Goal: Task Accomplishment & Management: Use online tool/utility

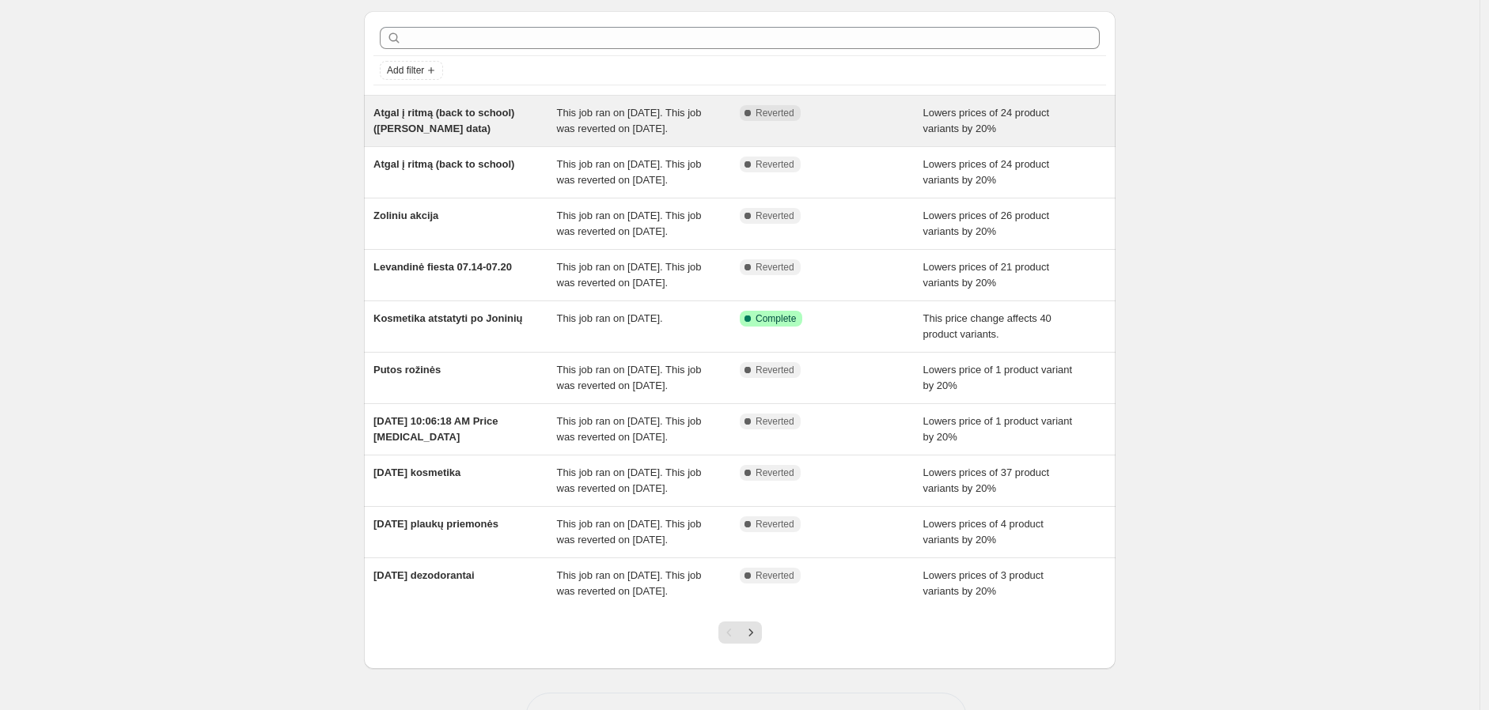
scroll to position [88, 0]
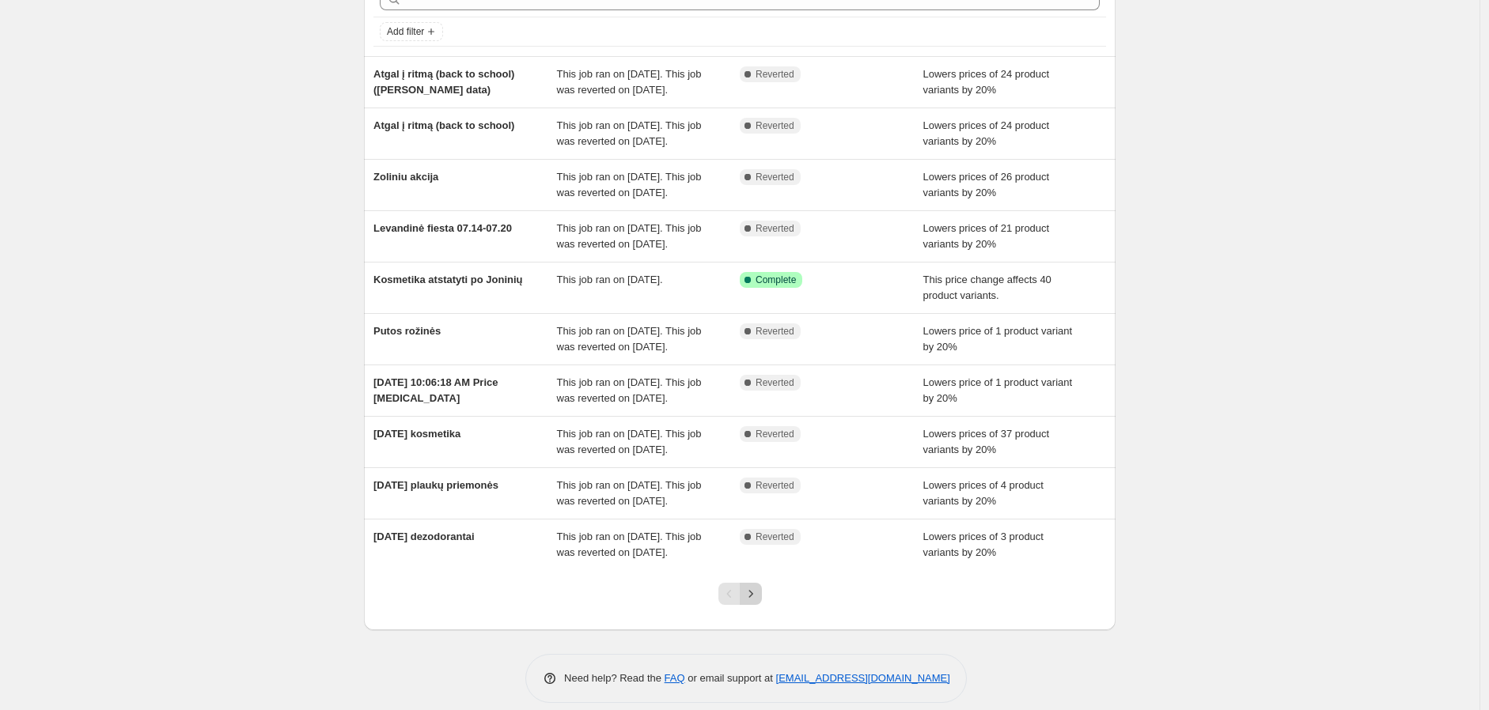
click at [757, 602] on icon "Next" at bounding box center [751, 594] width 16 height 16
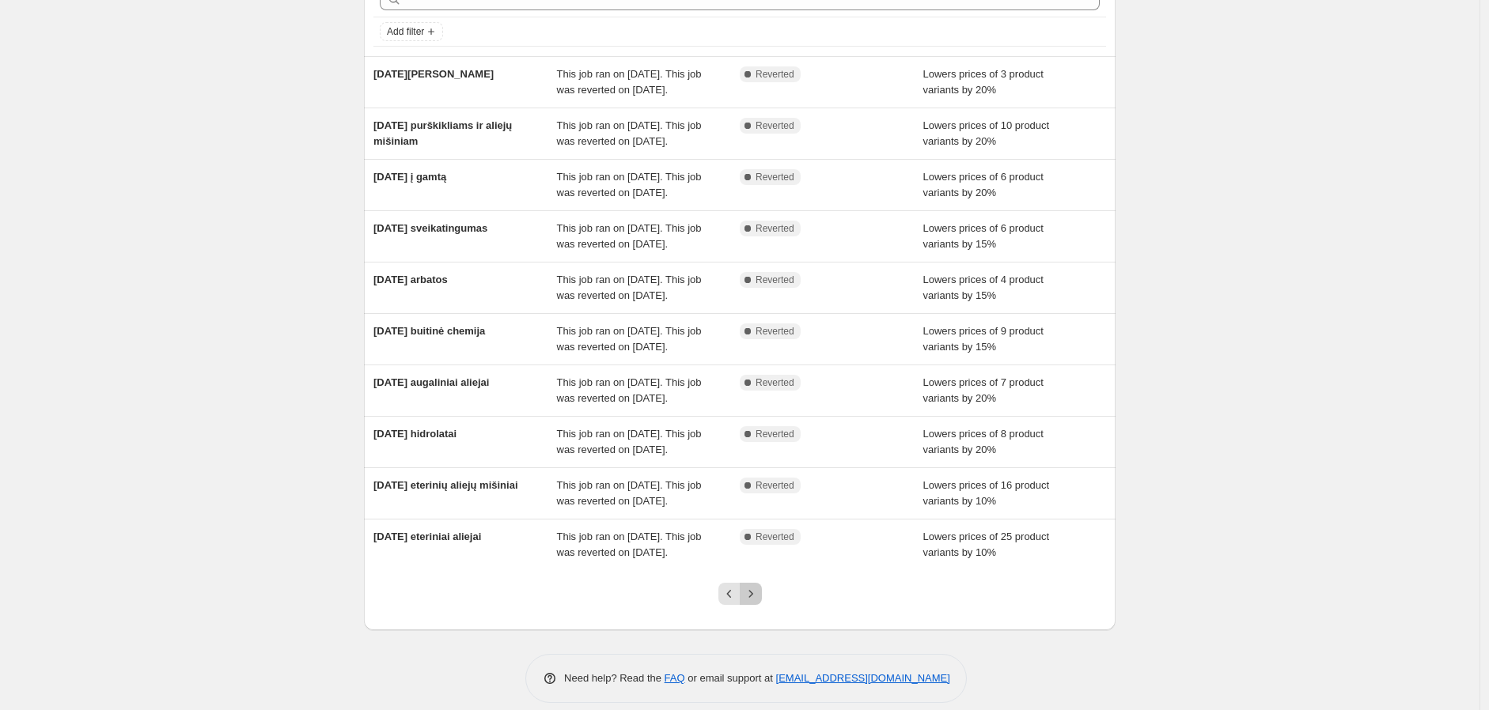
click at [747, 596] on icon "Next" at bounding box center [751, 594] width 16 height 16
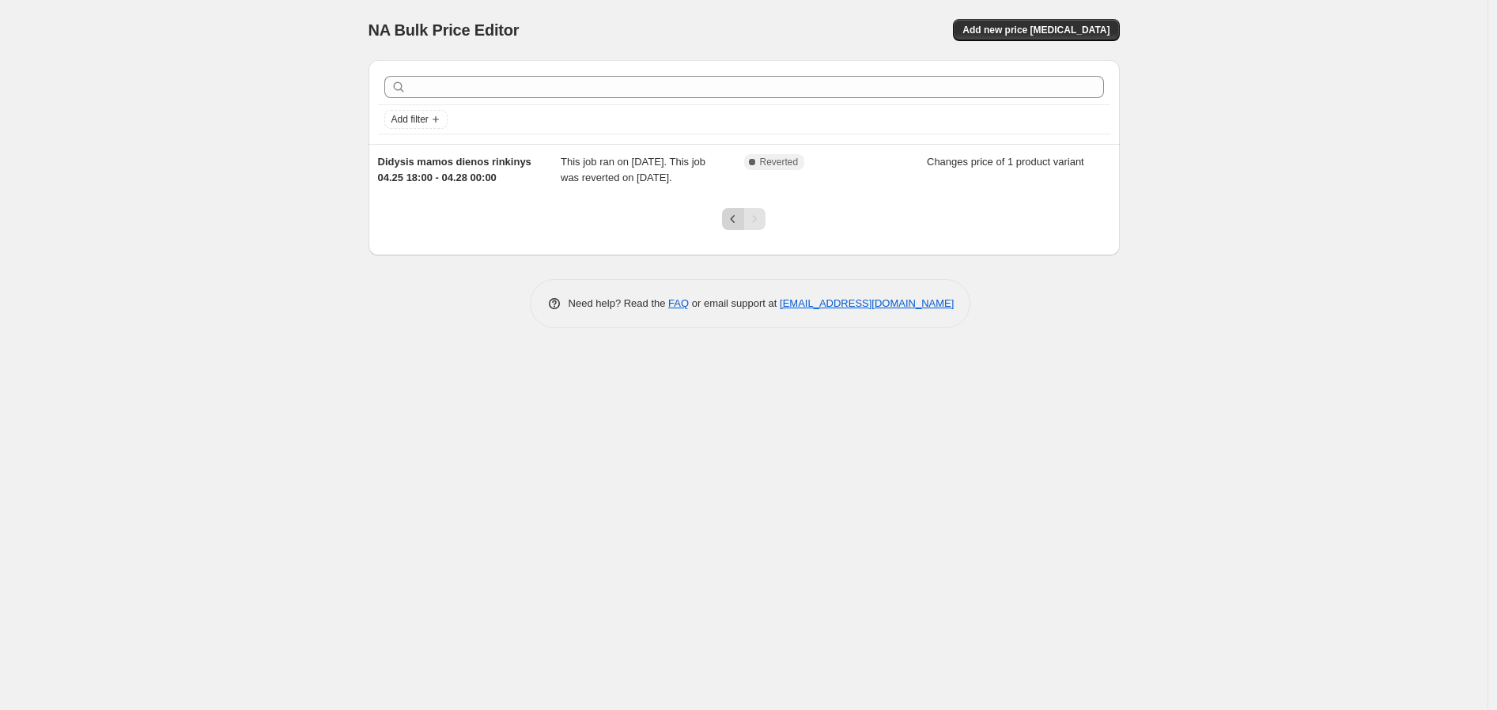
click at [736, 225] on icon "Previous" at bounding box center [733, 219] width 16 height 16
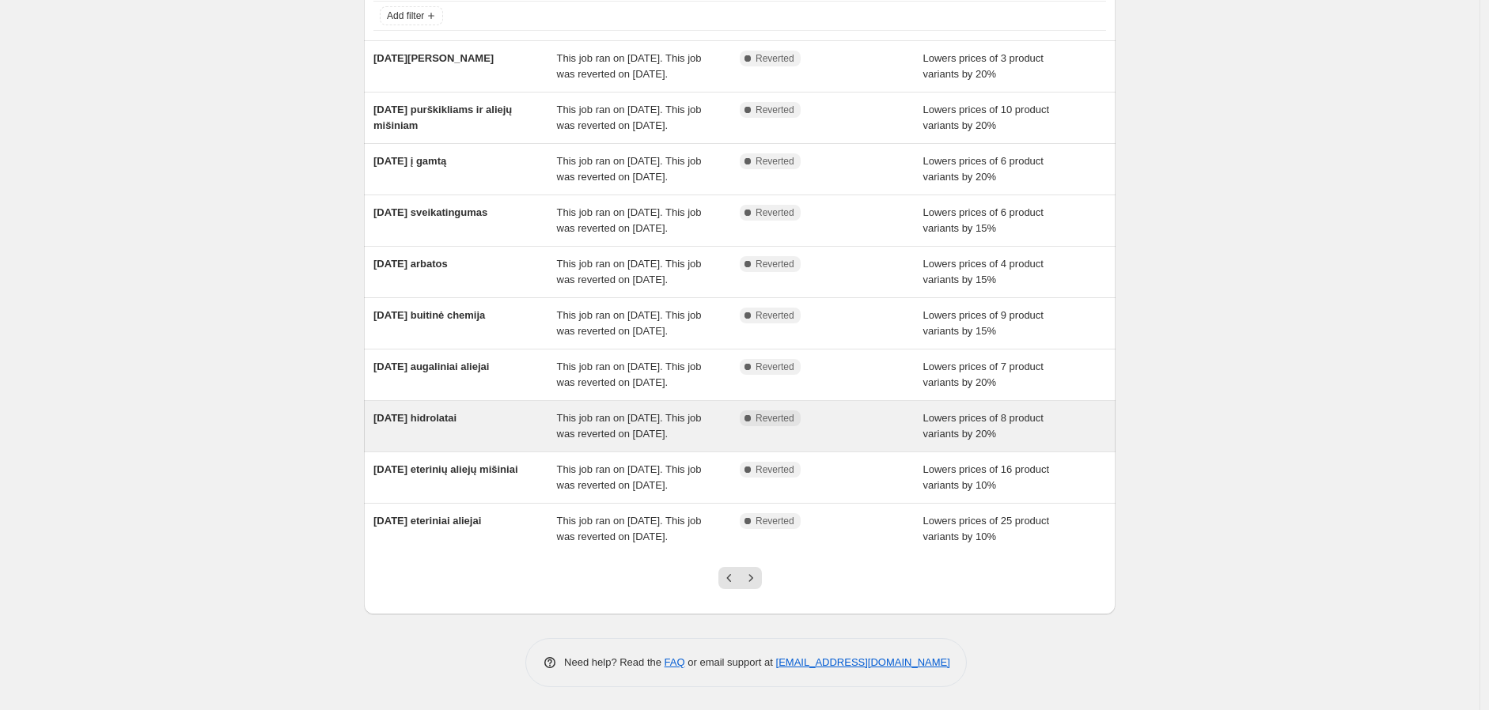
scroll to position [104, 0]
